Goal: Task Accomplishment & Management: Manage account settings

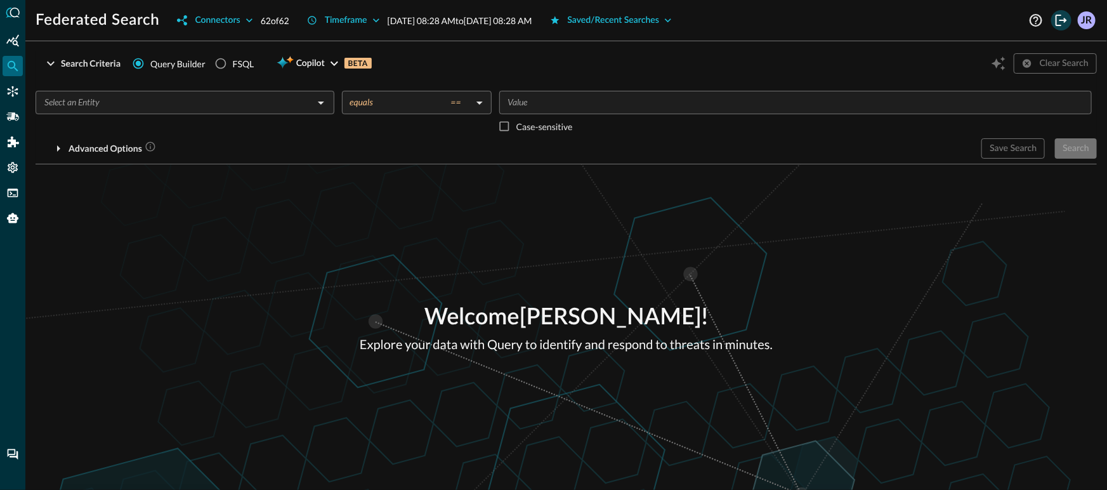
click at [1055, 23] on icon "Logout" at bounding box center [1061, 20] width 15 height 15
